Goal: Task Accomplishment & Management: Use online tool/utility

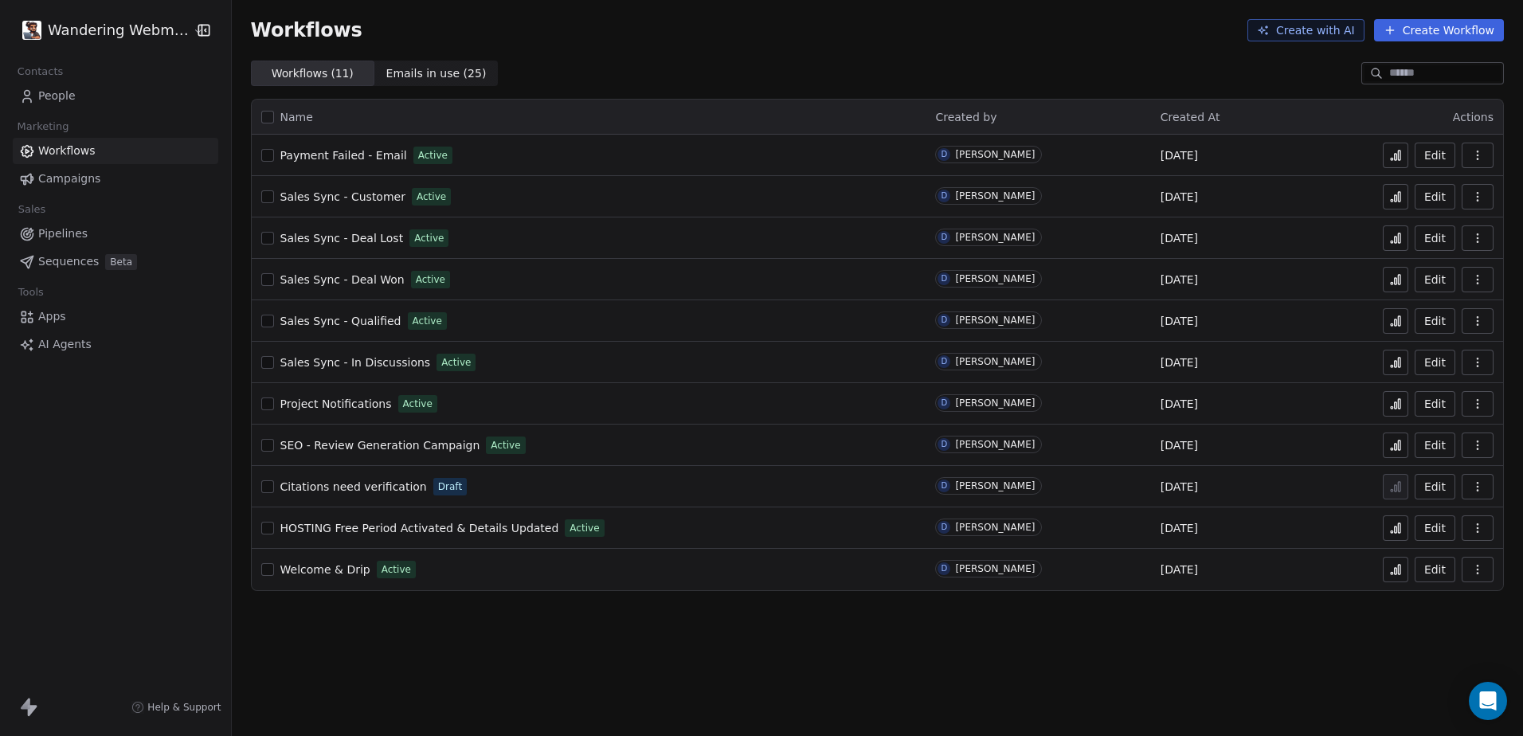
click at [1401, 575] on icon at bounding box center [1396, 569] width 13 height 13
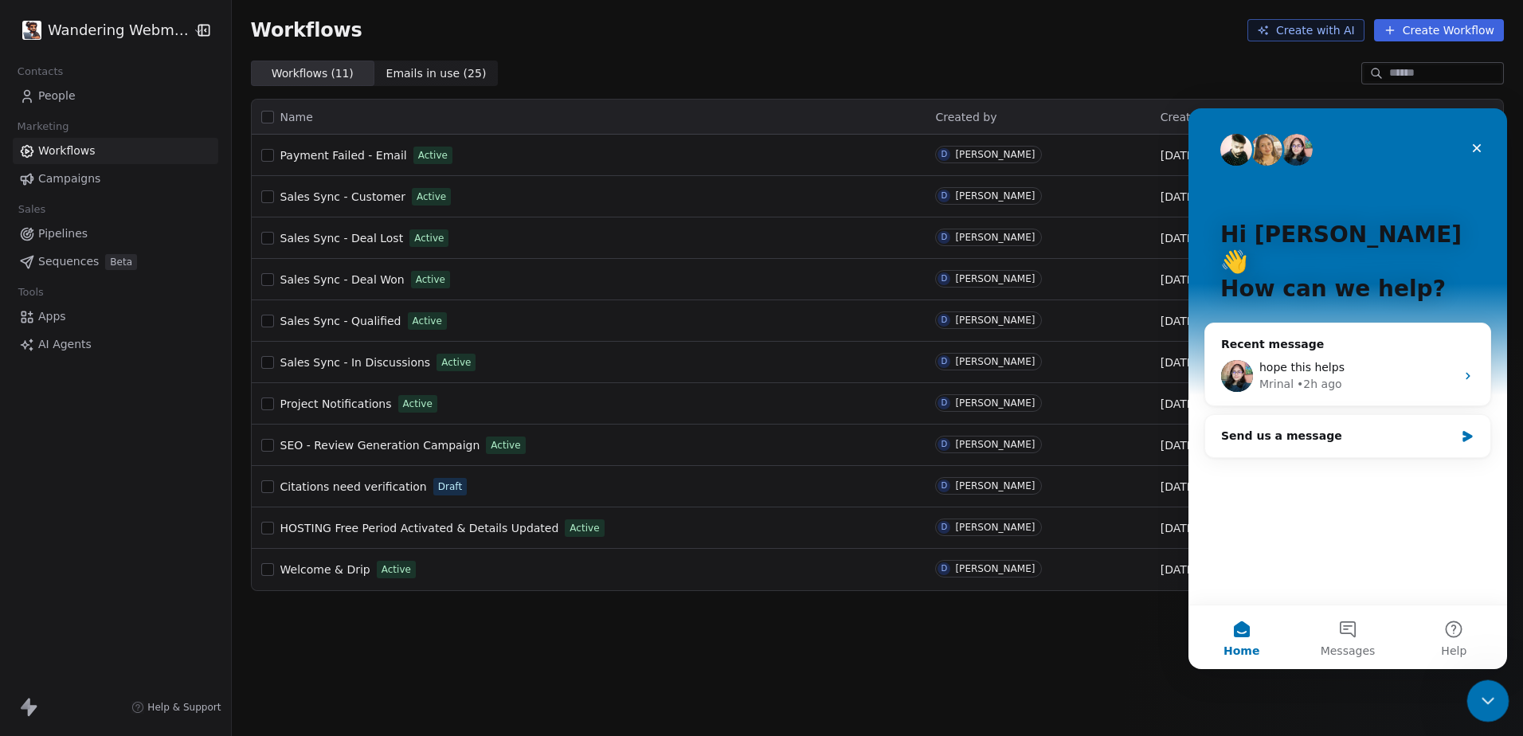
click at [1480, 696] on icon "Close Intercom Messenger" at bounding box center [1485, 698] width 19 height 19
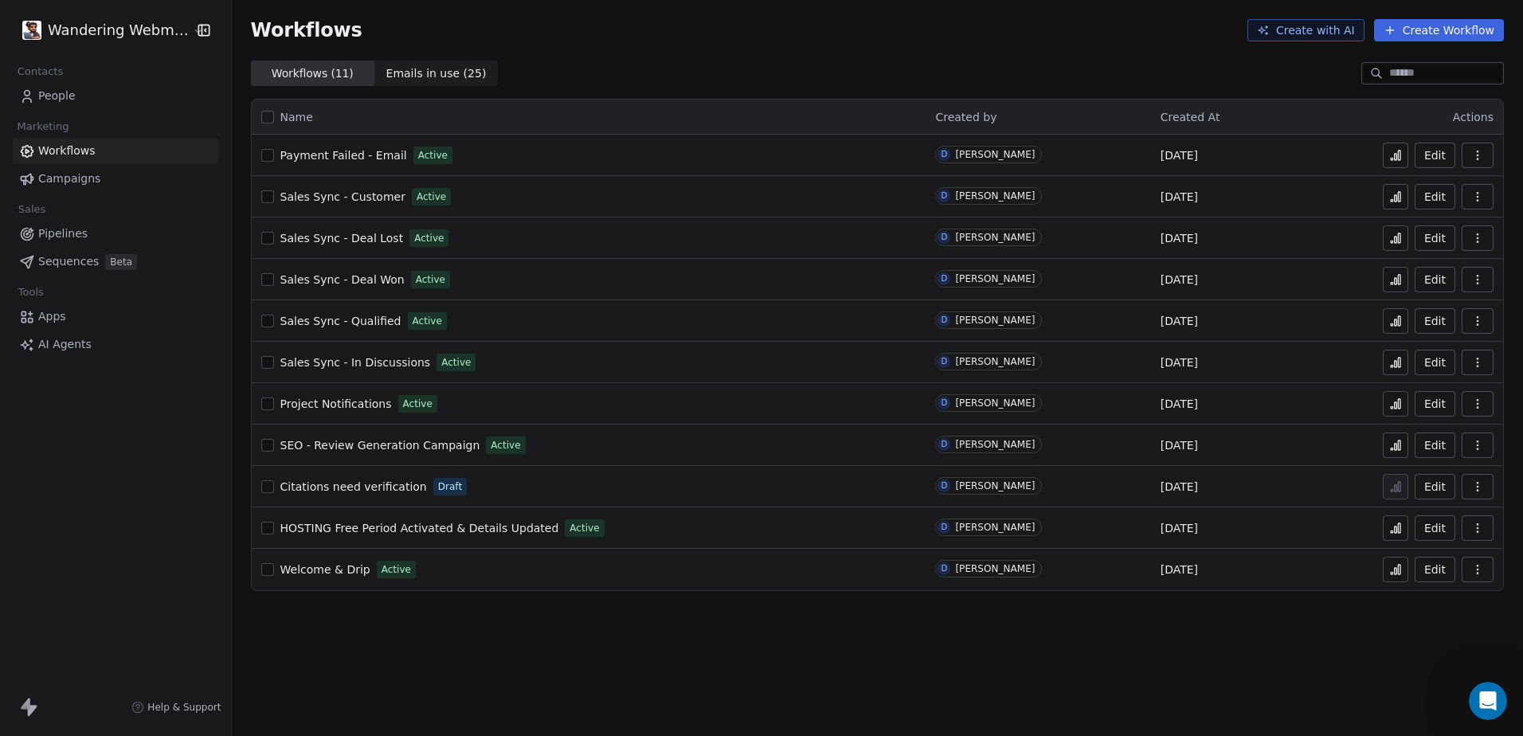
click at [1429, 568] on button "Edit" at bounding box center [1435, 569] width 41 height 25
